Goal: Information Seeking & Learning: Learn about a topic

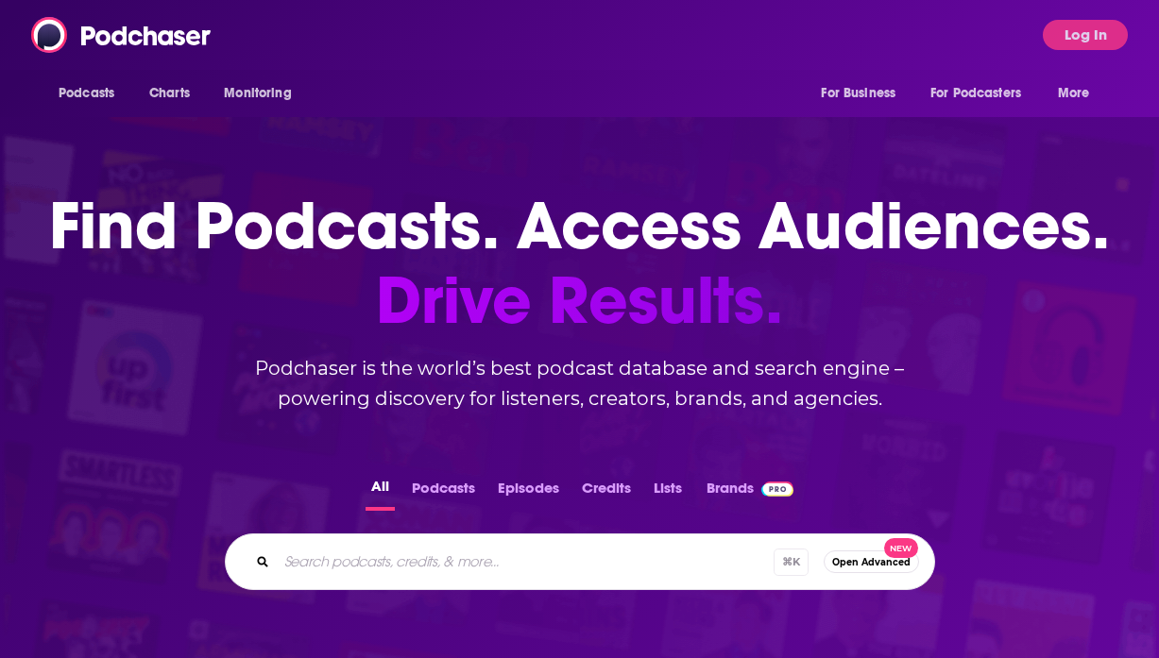
click at [1078, 44] on button "Log In" at bounding box center [1085, 35] width 85 height 30
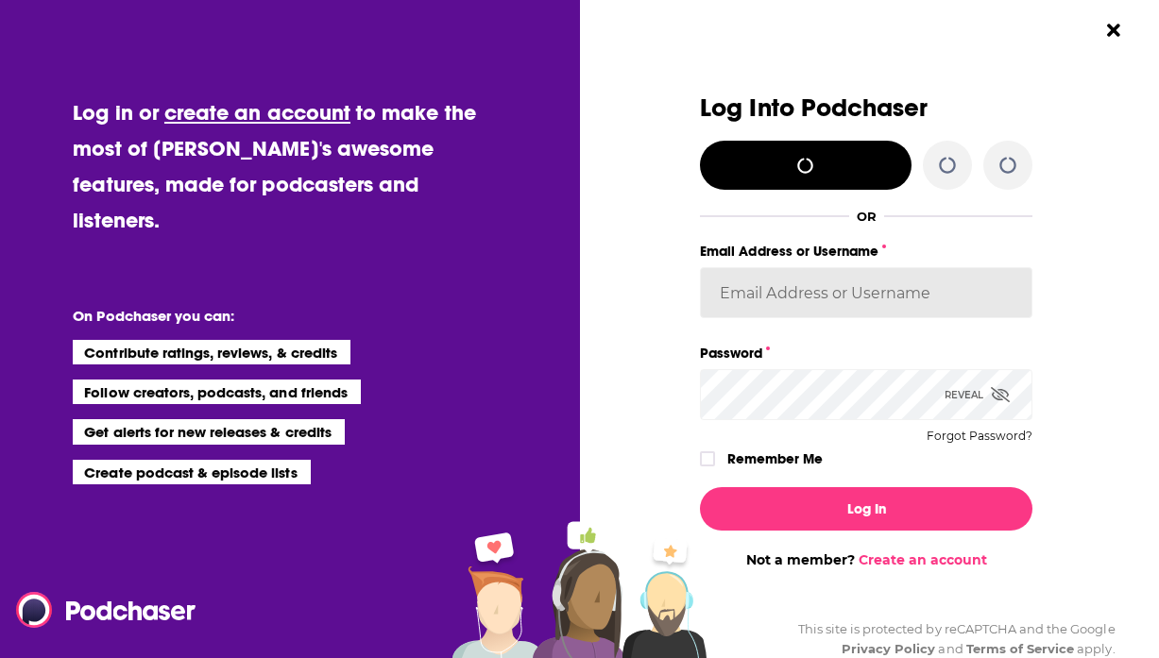
type input "KrishanaDavis"
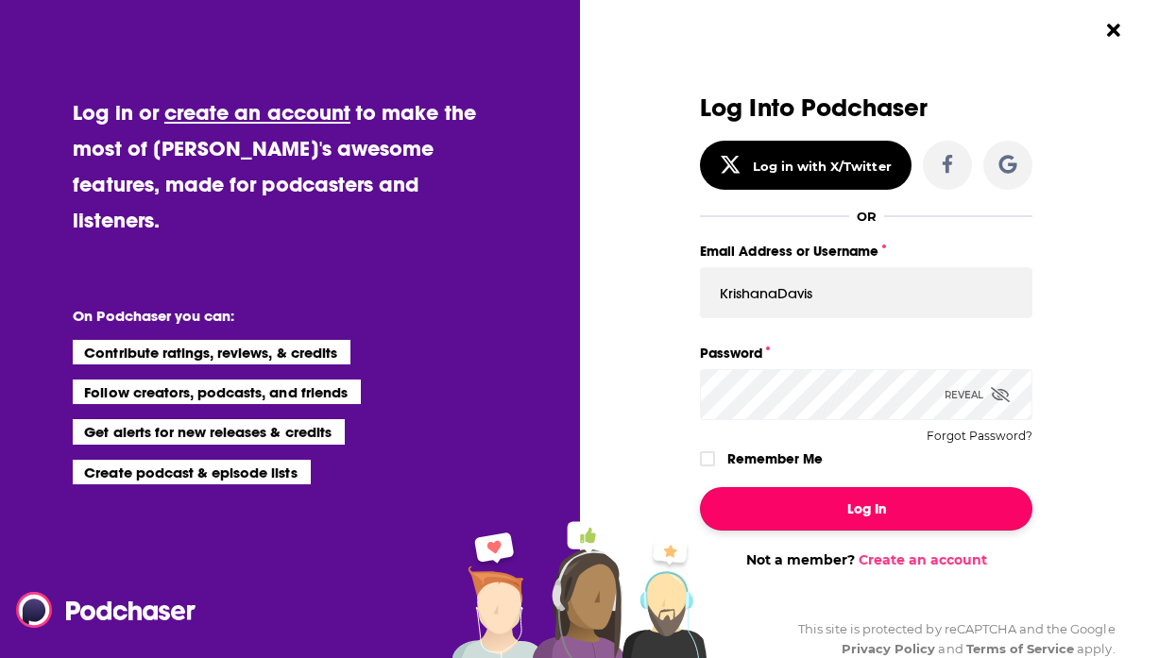
click at [791, 510] on button "Log In" at bounding box center [866, 508] width 332 height 43
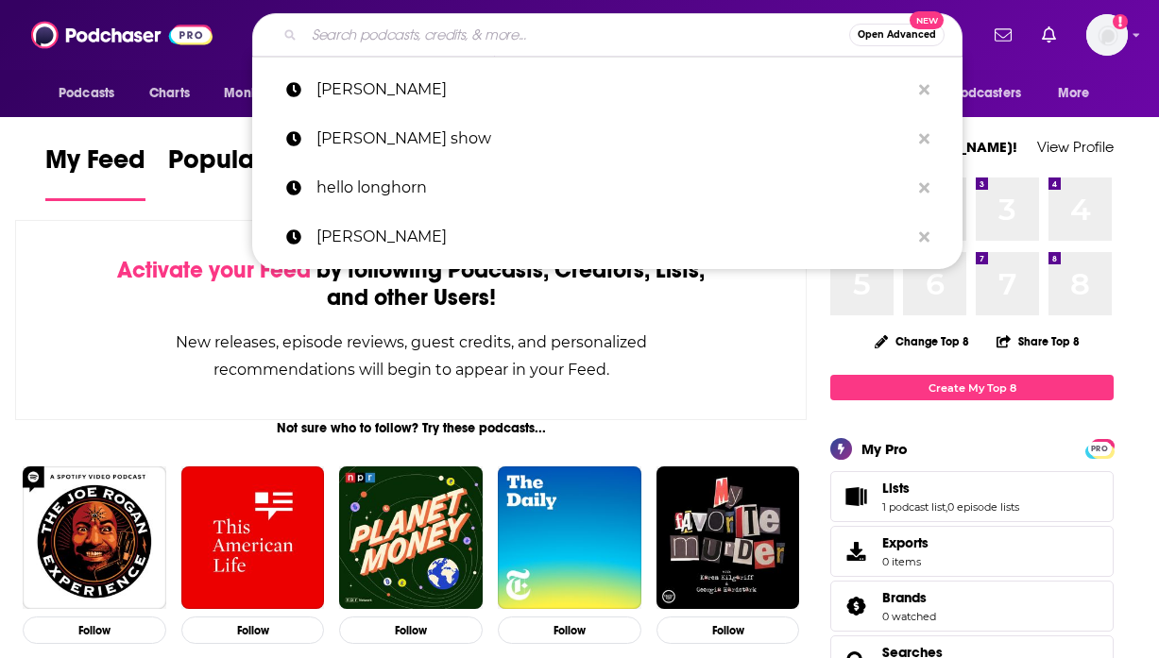
click at [486, 29] on input "Search podcasts, credits, & more..." at bounding box center [576, 35] width 545 height 30
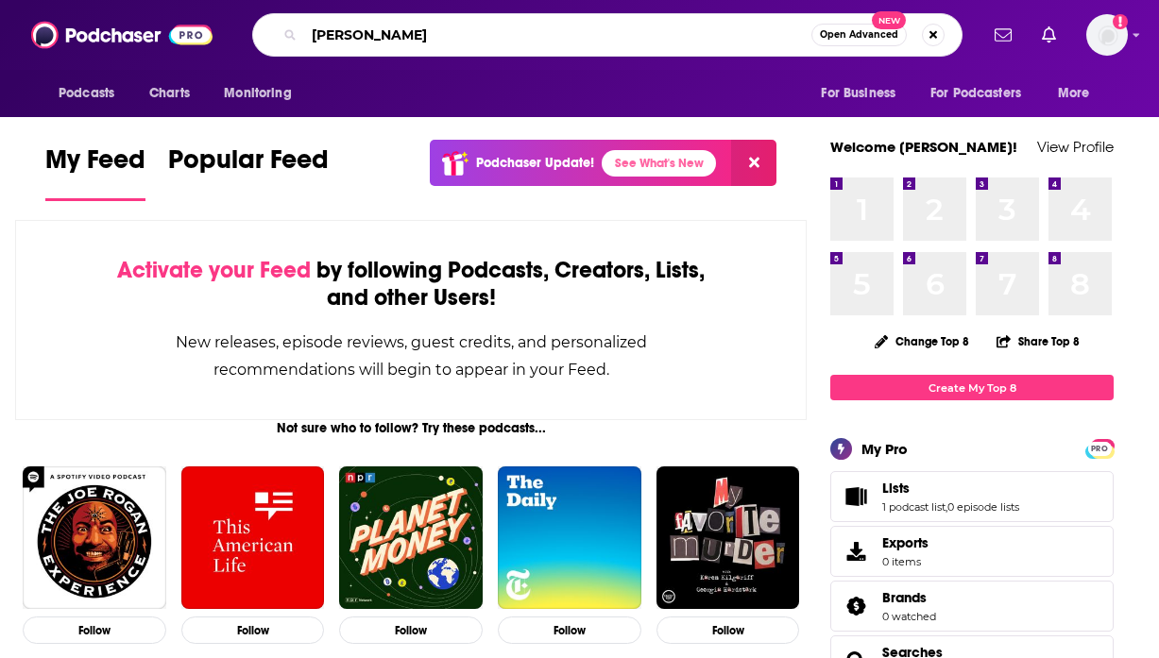
type input "[PERSON_NAME]"
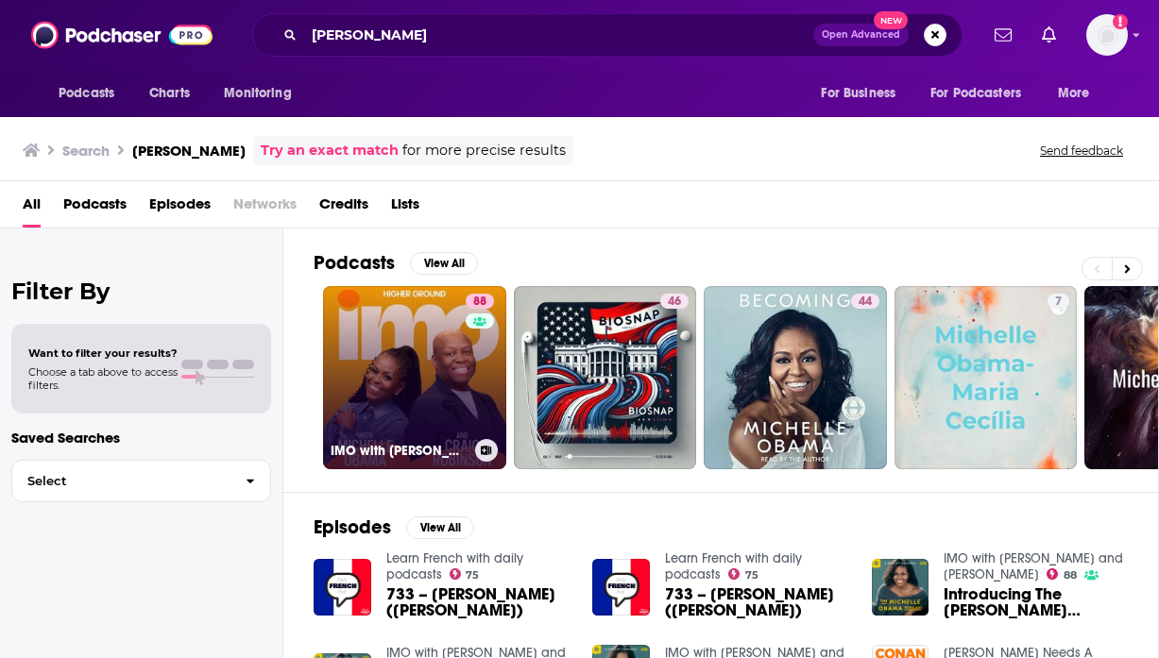
click at [416, 363] on link "88 IMO with [PERSON_NAME] and [PERSON_NAME]" at bounding box center [414, 377] width 183 height 183
